Goal: Book appointment/travel/reservation

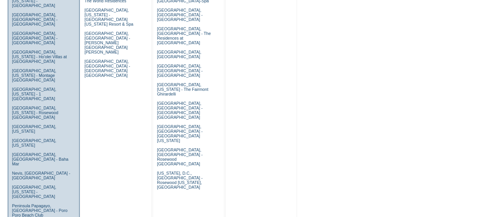
scroll to position [426, 0]
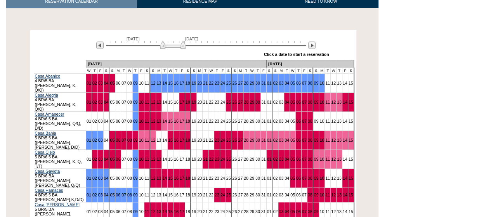
scroll to position [140, 0]
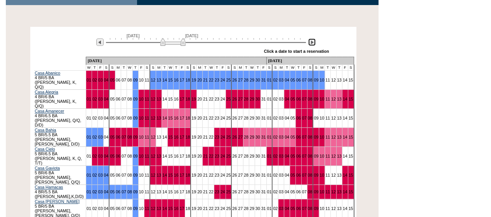
click at [313, 38] on img at bounding box center [311, 41] width 7 height 7
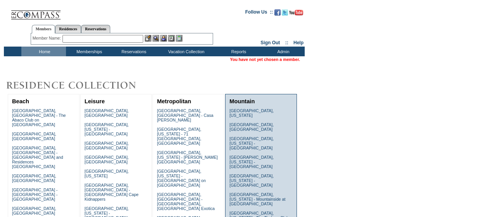
scroll to position [426, 0]
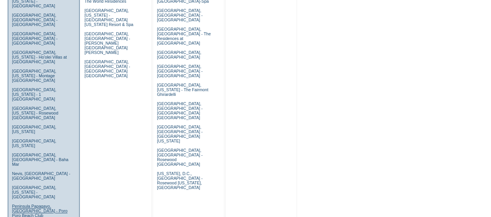
click at [36, 204] on link "Peninsula Papagayo, [GEOGRAPHIC_DATA] - Poro Poro Beach Club" at bounding box center [39, 211] width 55 height 14
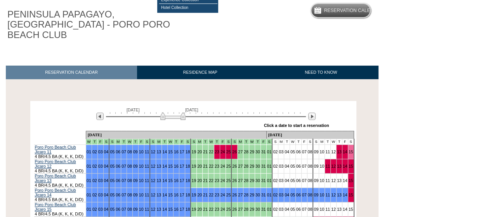
scroll to position [136, 0]
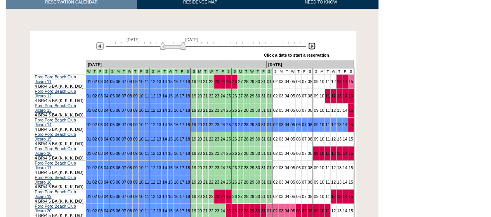
click at [313, 42] on img at bounding box center [311, 45] width 7 height 7
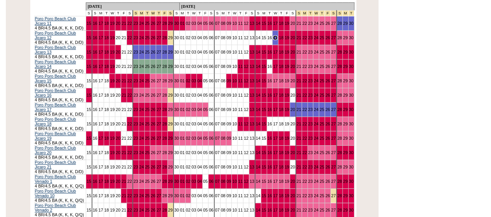
scroll to position [0, 0]
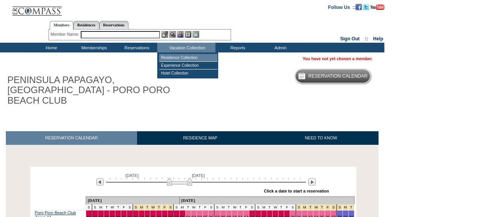
click at [190, 57] on td "Residence Collection" at bounding box center [188, 58] width 58 height 8
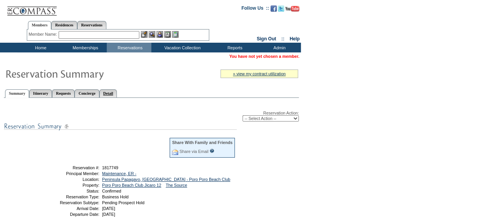
click at [117, 94] on link "Detail" at bounding box center [108, 93] width 18 height 8
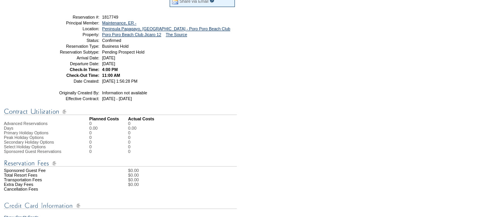
scroll to position [126, 0]
